Goal: Task Accomplishment & Management: Use online tool/utility

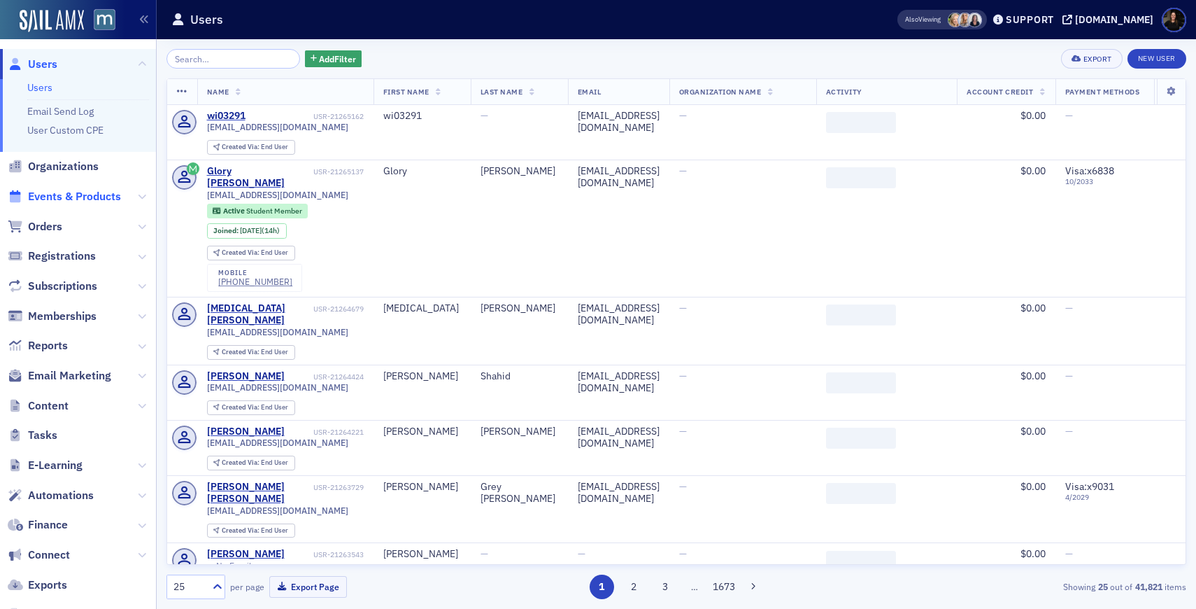
click at [89, 195] on span "Events & Products" at bounding box center [74, 196] width 93 height 15
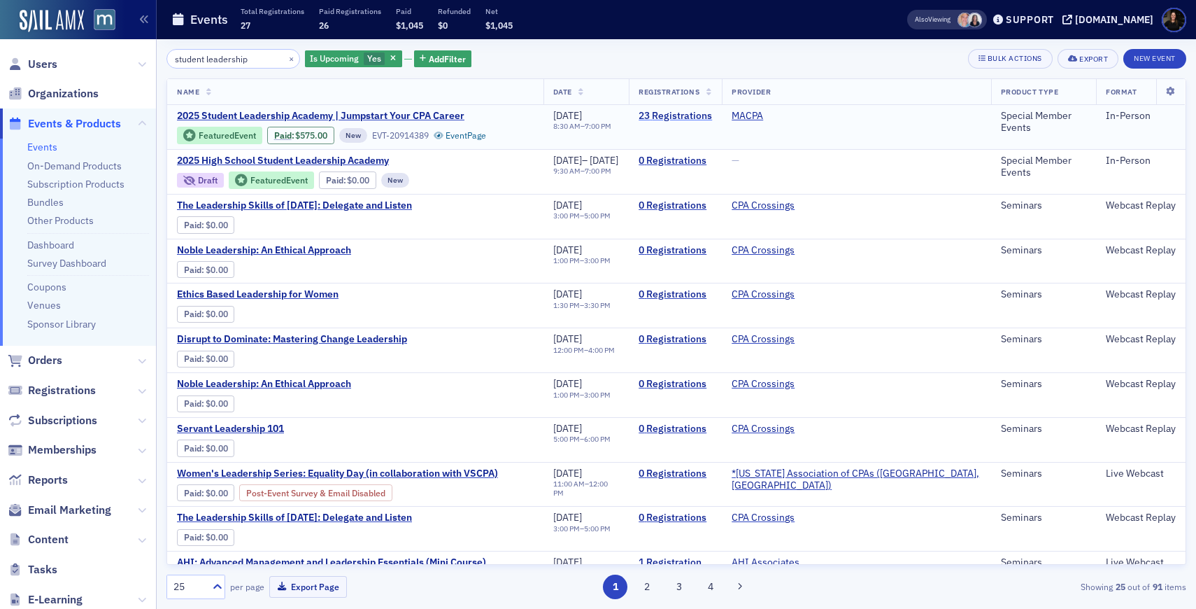
type input "student leadership"
click at [712, 115] on link "23 Registrations" at bounding box center [675, 116] width 73 height 13
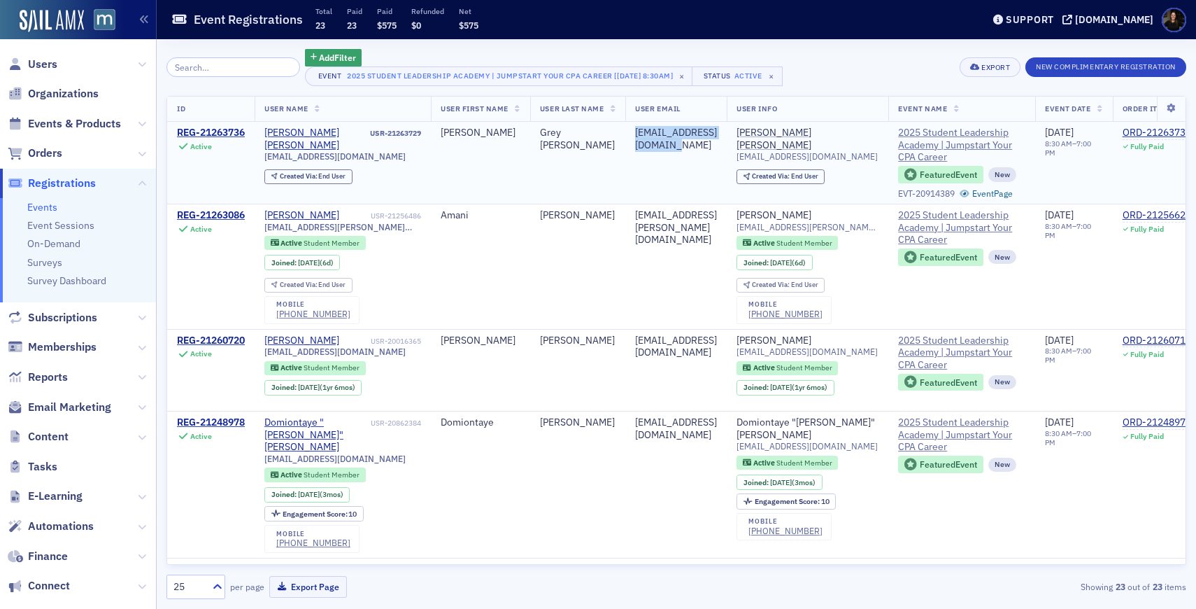
drag, startPoint x: 758, startPoint y: 130, endPoint x: 637, endPoint y: 127, distance: 121.1
click at [637, 127] on td "jkgreytheriot@gmail.com" at bounding box center [675, 163] width 101 height 82
copy div "jkgreytheriot@gmail.com"
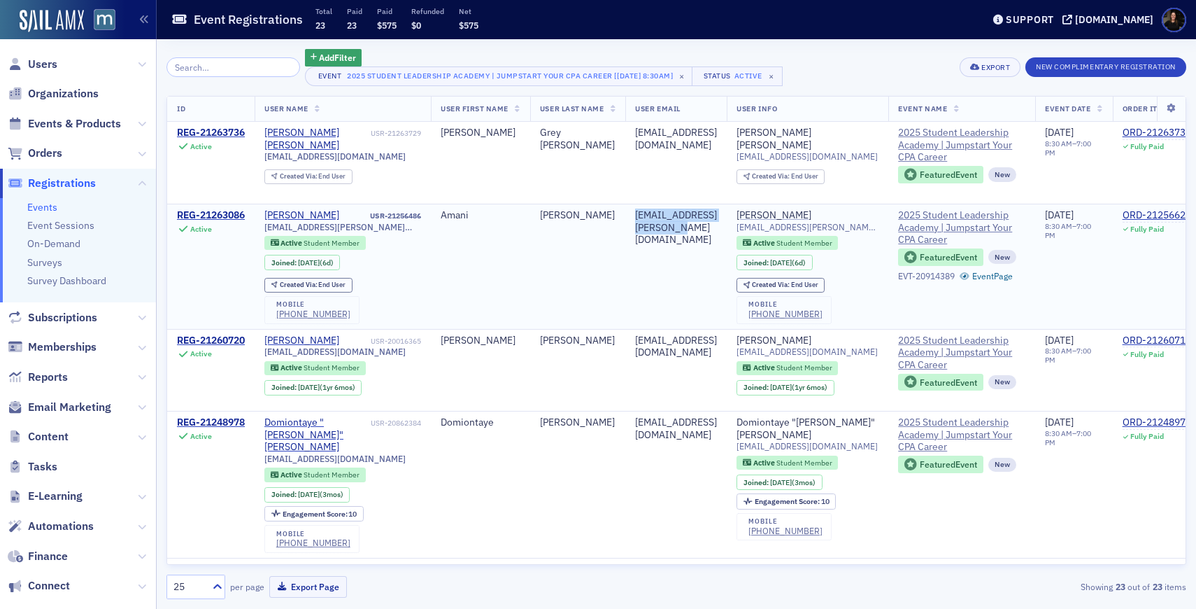
drag, startPoint x: 766, startPoint y: 215, endPoint x: 641, endPoint y: 218, distance: 125.2
click at [641, 218] on div "amani.s.harmon@gmail.com" at bounding box center [676, 227] width 82 height 37
copy div "amani.s.harmon@gmail.com"
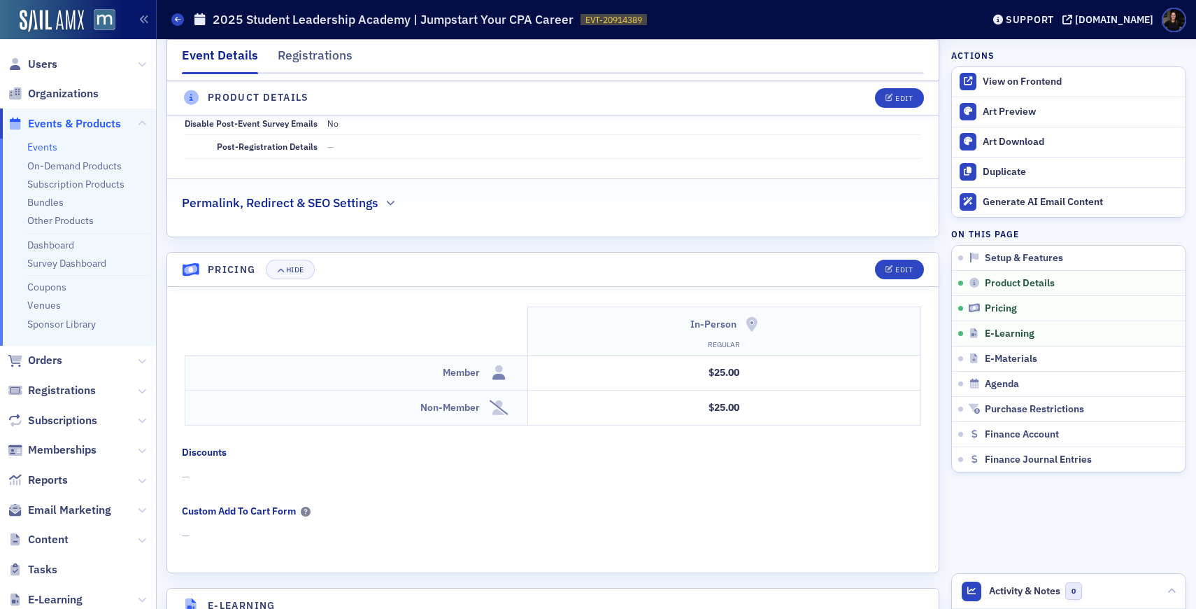
scroll to position [978, 0]
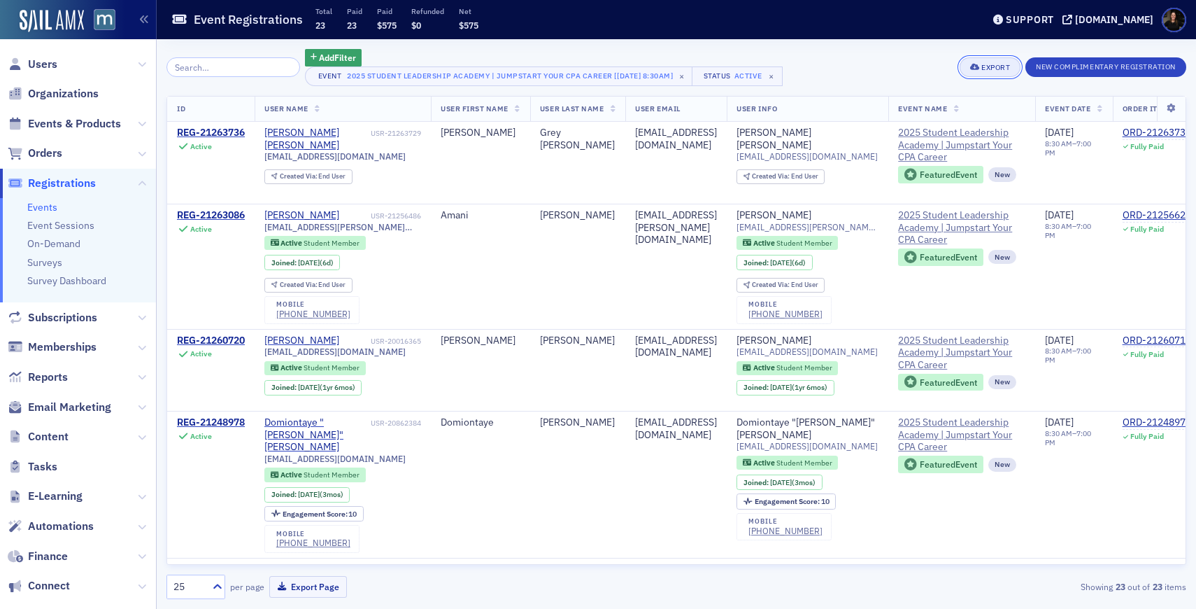
click at [737, 67] on div "Export" at bounding box center [995, 68] width 29 height 8
click at [737, 113] on button "Export All ( 23 Event Registrations )" at bounding box center [942, 115] width 151 height 22
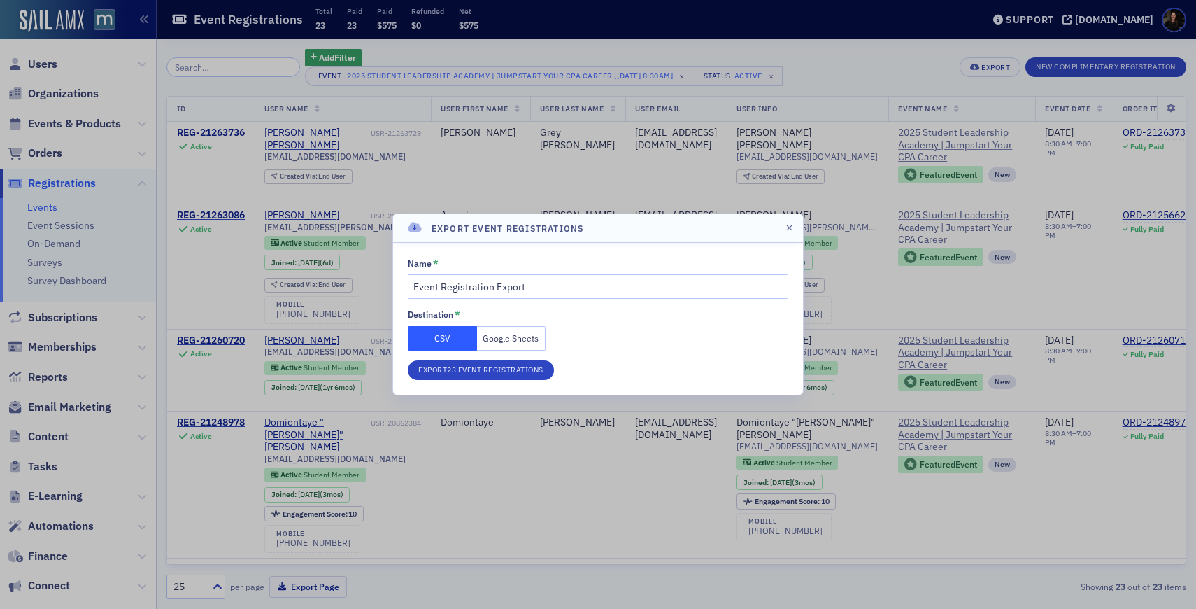
click at [525, 343] on button "Google Sheets" at bounding box center [511, 338] width 69 height 24
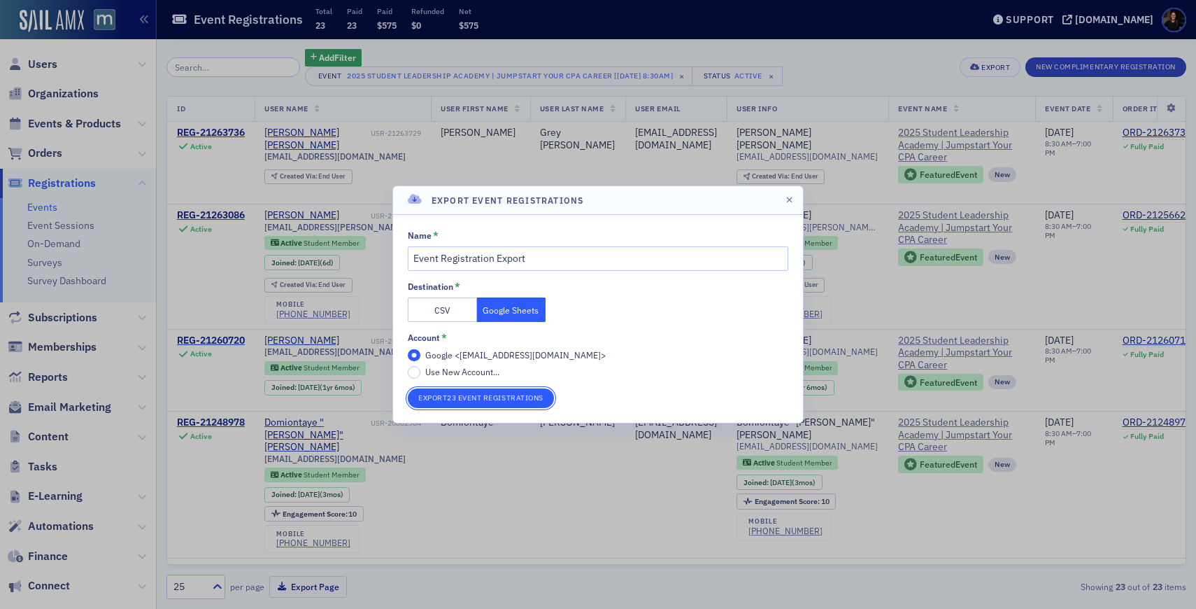
click at [500, 404] on button "Export 23 Event Registrations" at bounding box center [481, 398] width 146 height 20
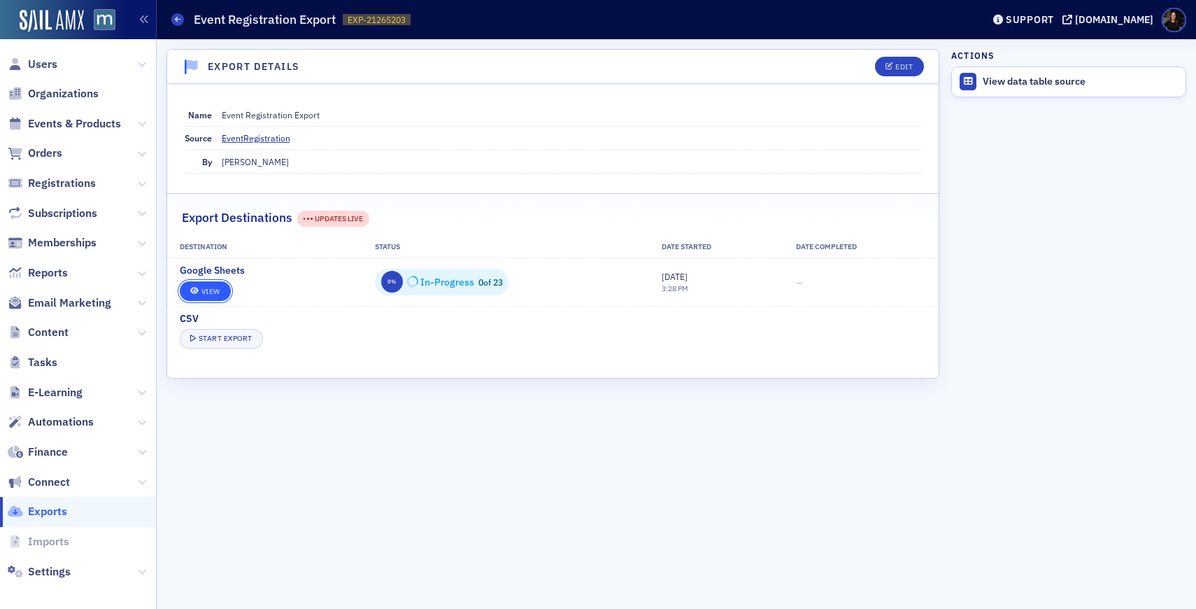
click at [202, 295] on link "View" at bounding box center [205, 291] width 51 height 20
